Goal: Task Accomplishment & Management: Use online tool/utility

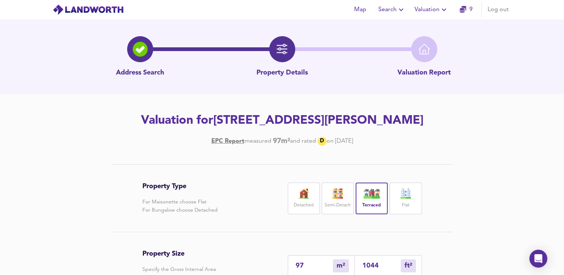
scroll to position [152, 0]
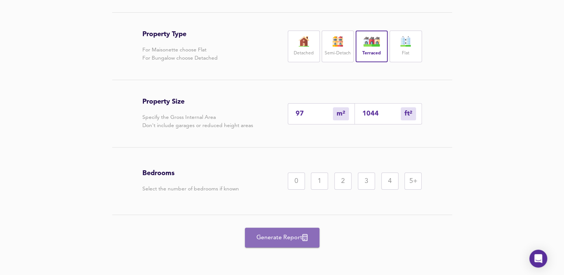
click at [288, 237] on span "Generate Report" at bounding box center [283, 238] width 60 height 10
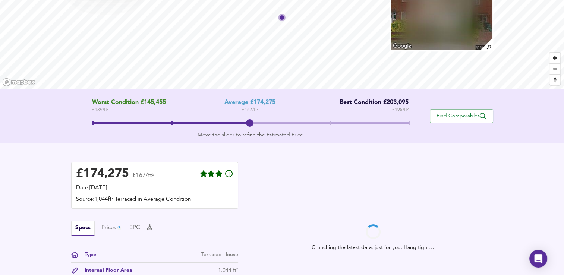
scroll to position [67, 0]
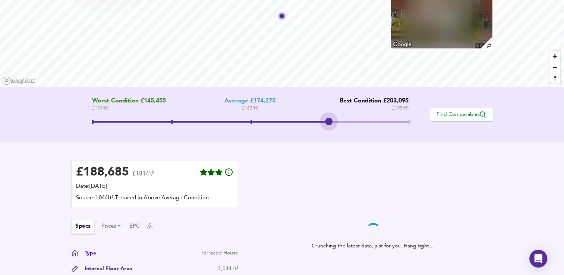
click at [330, 119] on span at bounding box center [250, 122] width 317 height 13
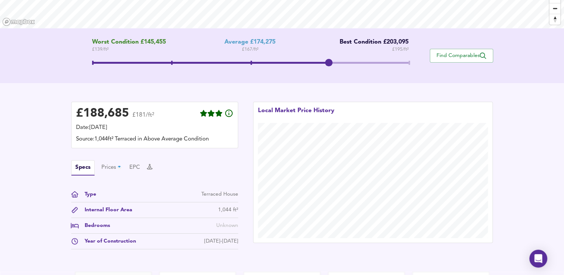
scroll to position [125, 0]
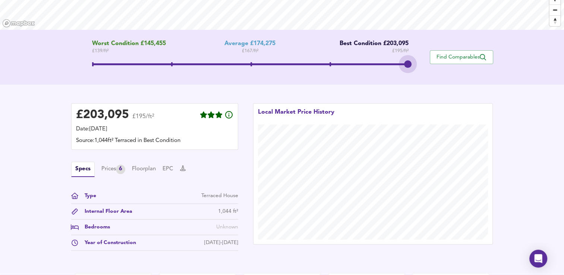
click at [408, 63] on span at bounding box center [250, 65] width 317 height 13
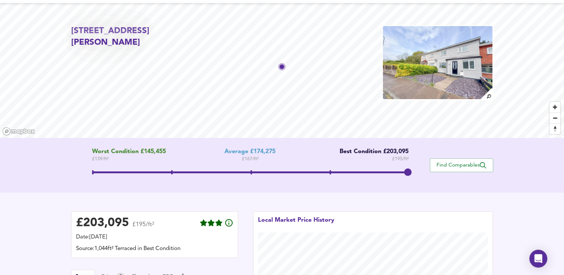
scroll to position [16, 0]
click at [460, 40] on img at bounding box center [437, 62] width 111 height 75
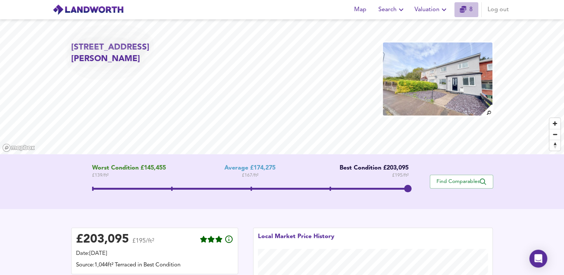
click at [471, 7] on link "8" at bounding box center [466, 9] width 13 height 10
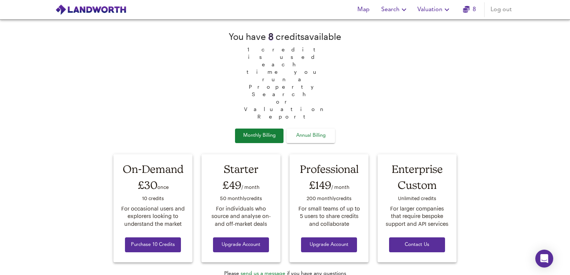
click at [471, 7] on link "8" at bounding box center [469, 9] width 13 height 10
click at [443, 9] on icon "button" at bounding box center [446, 9] width 9 height 9
click at [440, 37] on li "Valuation Report History" at bounding box center [434, 40] width 89 height 13
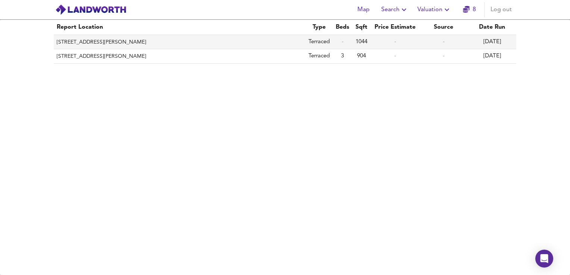
click at [385, 39] on td "-" at bounding box center [395, 42] width 48 height 14
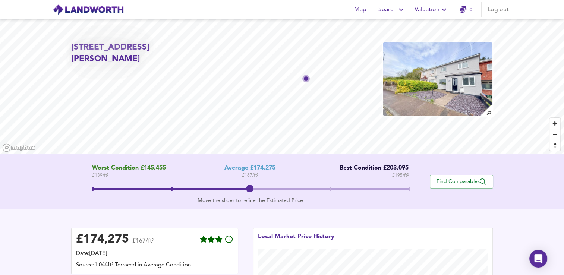
click at [440, 13] on icon "button" at bounding box center [444, 9] width 9 height 9
click at [425, 41] on li "Valuation Report History" at bounding box center [431, 40] width 89 height 13
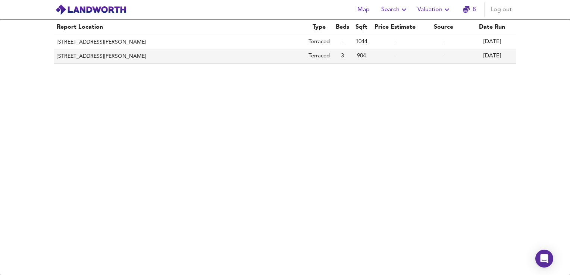
click at [201, 56] on th "[STREET_ADDRESS][PERSON_NAME]" at bounding box center [180, 56] width 252 height 14
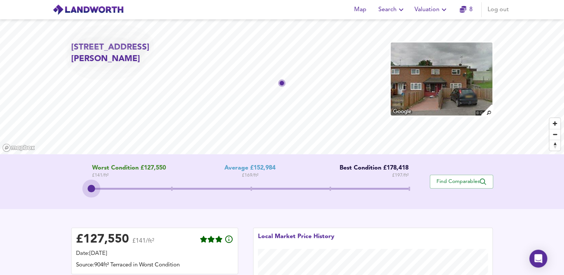
click at [100, 190] on span at bounding box center [250, 189] width 317 height 13
click at [163, 189] on span at bounding box center [250, 189] width 317 height 13
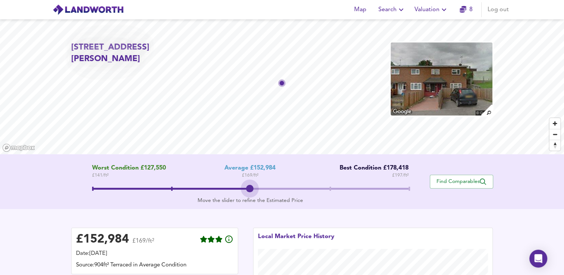
click at [255, 184] on span at bounding box center [250, 189] width 317 height 13
click at [334, 191] on span at bounding box center [250, 189] width 317 height 13
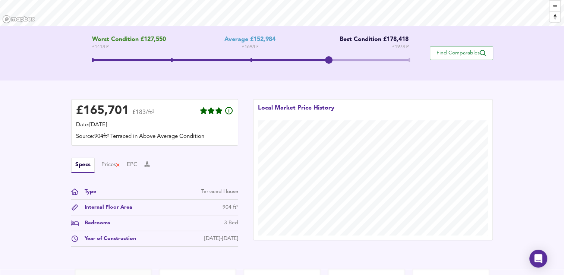
scroll to position [137, 0]
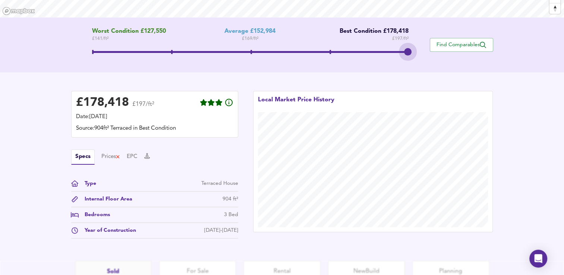
click at [407, 47] on span at bounding box center [250, 52] width 317 height 13
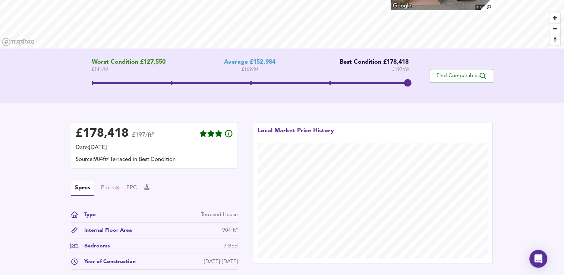
scroll to position [106, 0]
click at [560, 30] on span "Zoom out" at bounding box center [555, 29] width 11 height 10
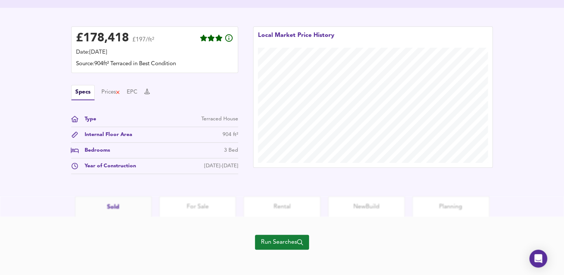
scroll to position [200, 0]
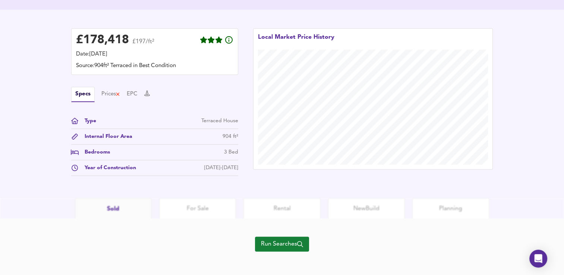
click at [279, 245] on span "Run Searches" at bounding box center [282, 244] width 42 height 10
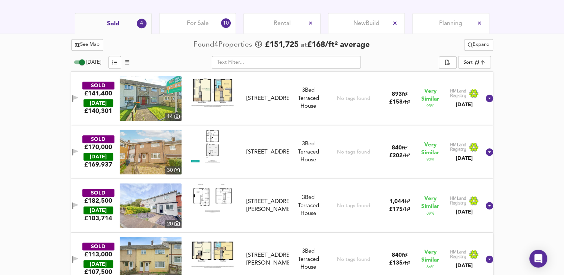
scroll to position [369, 0]
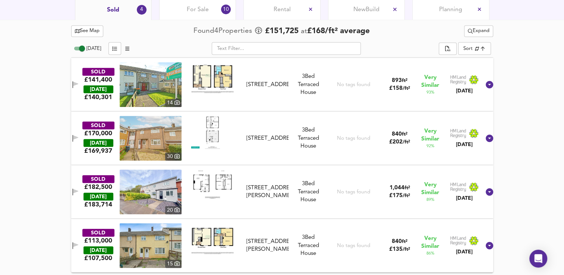
click at [170, 78] on img at bounding box center [151, 84] width 62 height 45
click at [180, 129] on img at bounding box center [151, 138] width 62 height 45
click at [142, 176] on img at bounding box center [151, 192] width 62 height 45
